Goal: Task Accomplishment & Management: Manage account settings

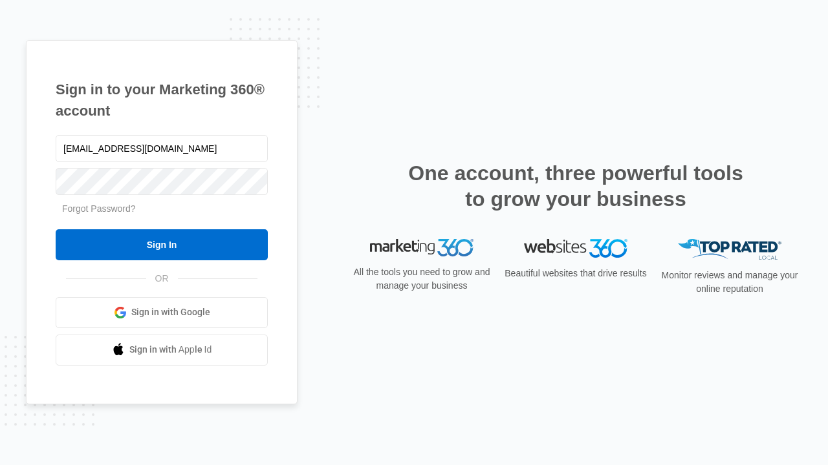
type input "dankie614@gmail.com"
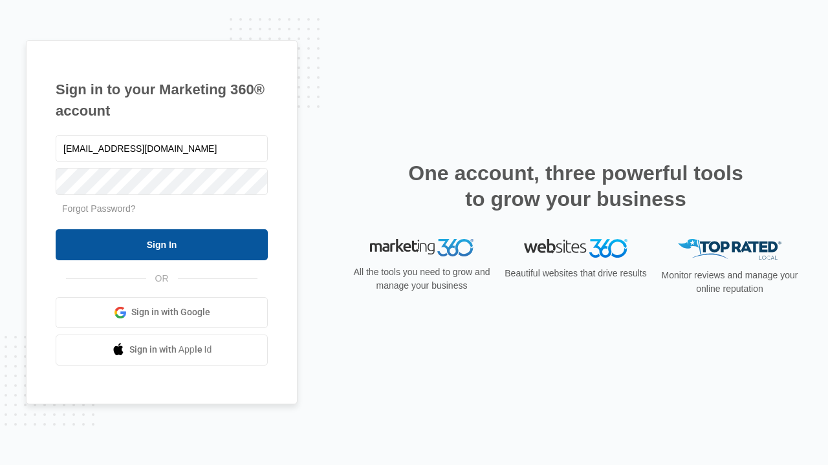
click at [162, 244] on input "Sign In" at bounding box center [162, 245] width 212 height 31
